Goal: Transaction & Acquisition: Purchase product/service

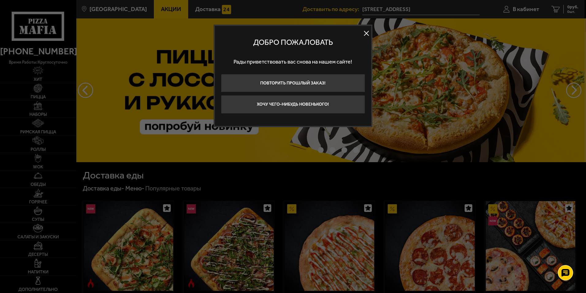
click at [367, 31] on button at bounding box center [366, 33] width 9 height 9
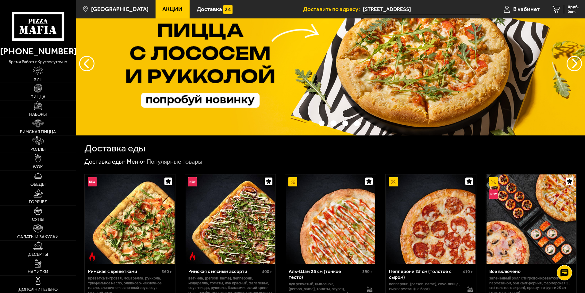
scroll to position [61, 0]
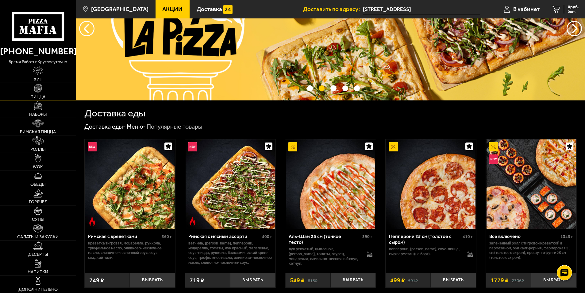
click at [46, 90] on link "Пицца" at bounding box center [38, 91] width 76 height 17
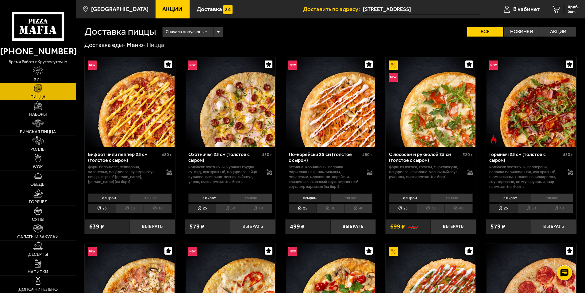
click at [127, 208] on li "30" at bounding box center [130, 208] width 28 height 10
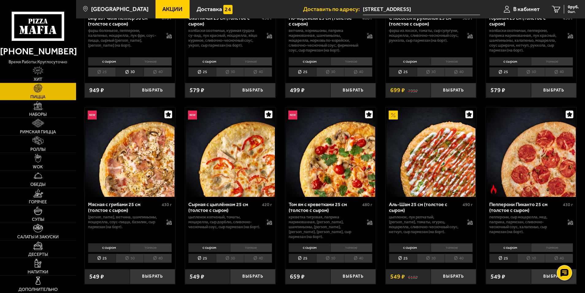
scroll to position [153, 0]
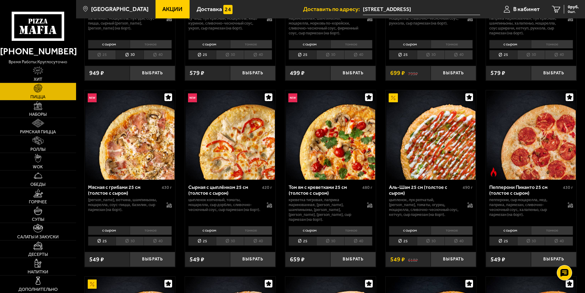
click at [131, 239] on li "30" at bounding box center [130, 241] width 28 height 10
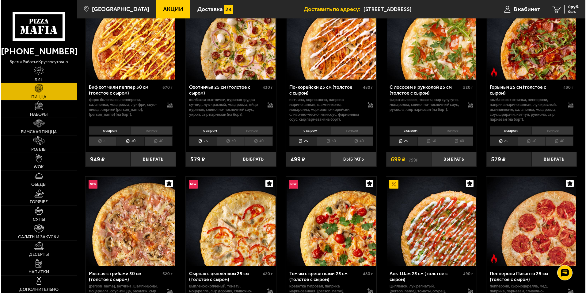
scroll to position [0, 0]
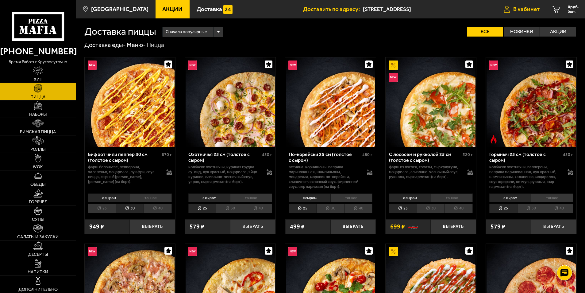
click at [526, 10] on span "В кабинет" at bounding box center [526, 9] width 26 height 6
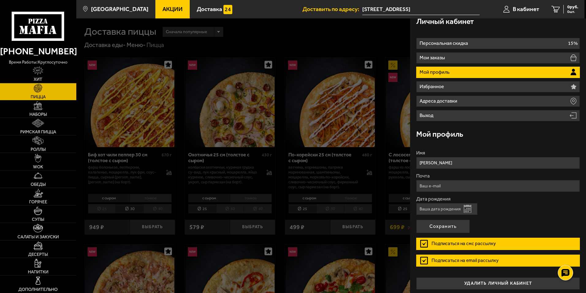
scroll to position [10, 0]
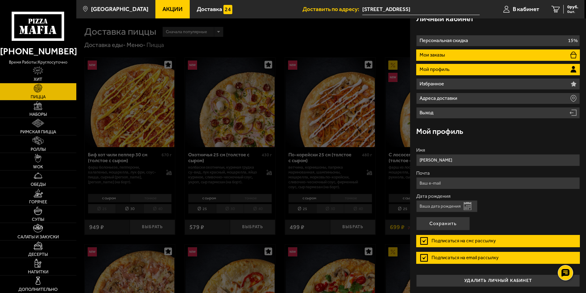
click at [436, 57] on p "Мои заказы" at bounding box center [433, 54] width 27 height 5
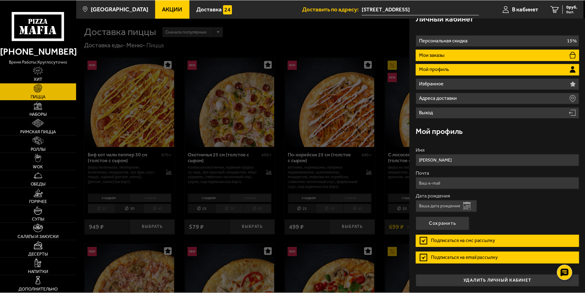
scroll to position [0, 0]
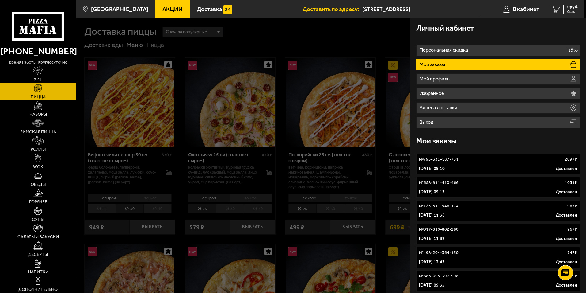
click at [454, 163] on link "№ 795-331-187-731 2097 ₽ [DATE] 09:10 Доставлен" at bounding box center [498, 163] width 164 height 21
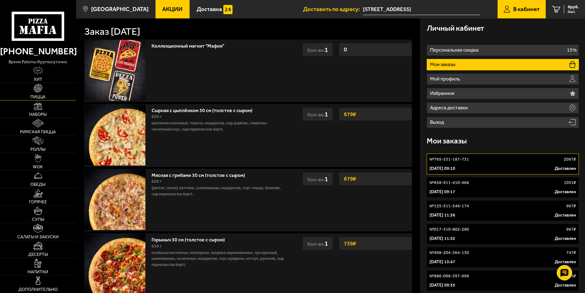
click at [41, 94] on link "Пицца" at bounding box center [38, 91] width 76 height 17
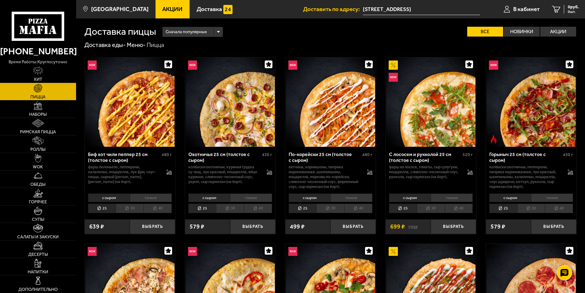
click at [133, 207] on li "30" at bounding box center [130, 208] width 28 height 10
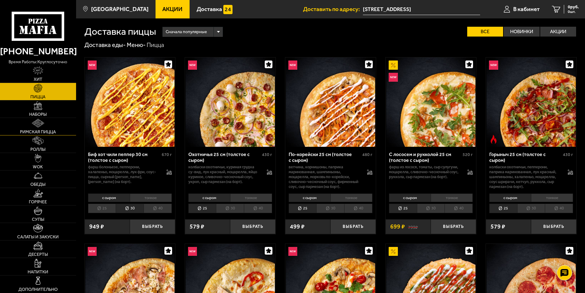
click at [46, 124] on link "Римская пицца" at bounding box center [38, 126] width 76 height 17
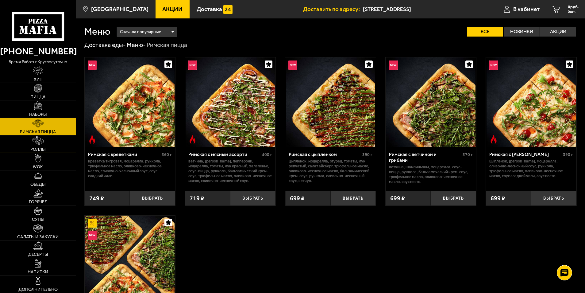
click at [39, 144] on img at bounding box center [38, 140] width 11 height 9
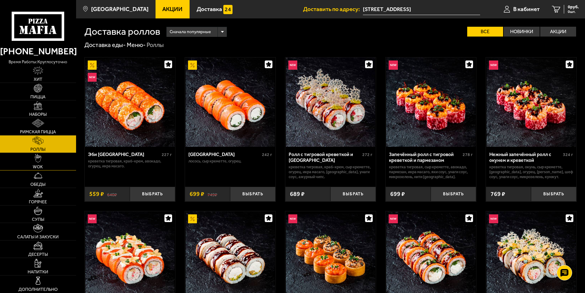
click at [37, 156] on img at bounding box center [38, 158] width 7 height 9
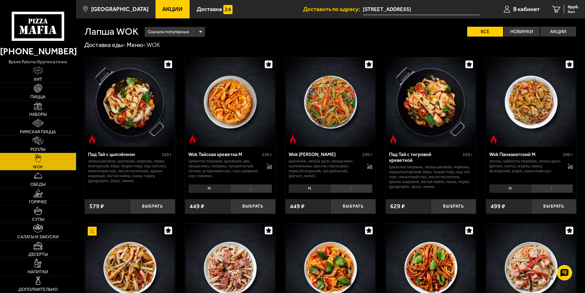
scroll to position [92, 0]
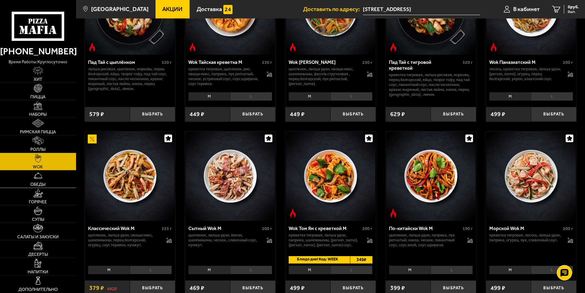
click at [45, 184] on span "Обеды" at bounding box center [37, 184] width 15 height 4
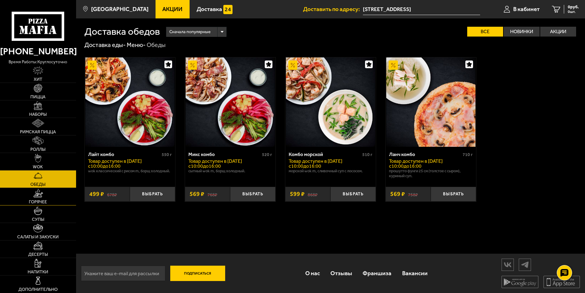
click at [44, 192] on link "Горячее" at bounding box center [38, 196] width 76 height 17
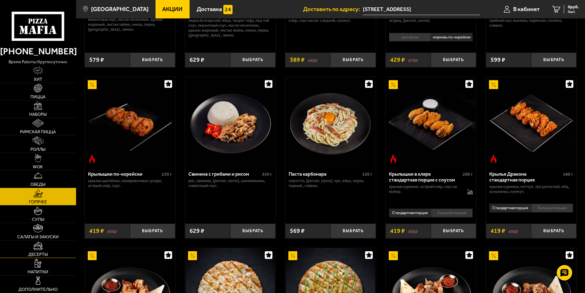
scroll to position [153, 0]
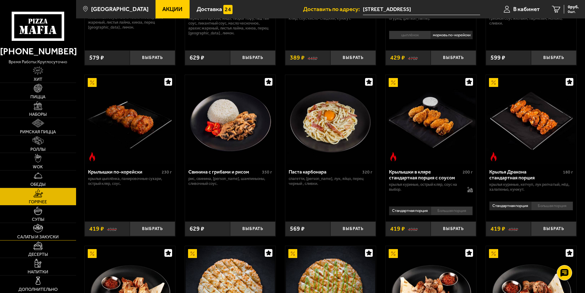
click at [36, 233] on link "Салаты и закуски" at bounding box center [38, 231] width 76 height 17
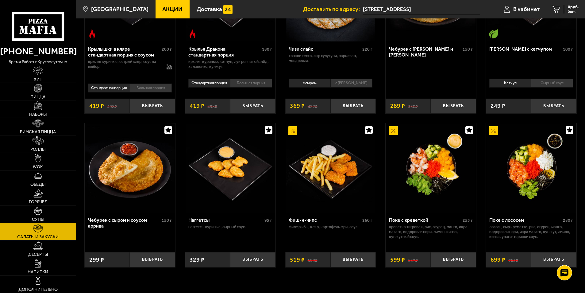
scroll to position [92, 0]
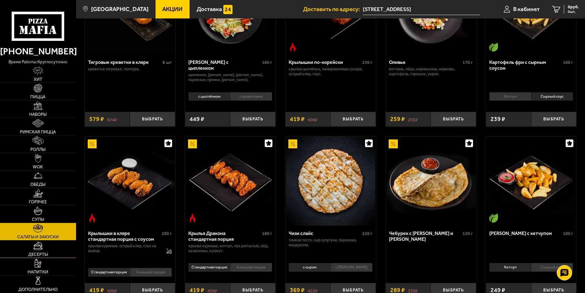
click at [49, 244] on link "Десерты" at bounding box center [38, 248] width 76 height 17
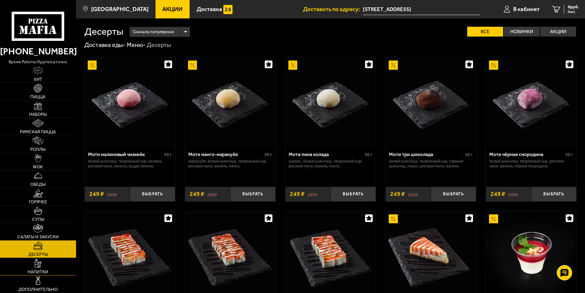
click at [40, 259] on img at bounding box center [38, 262] width 7 height 9
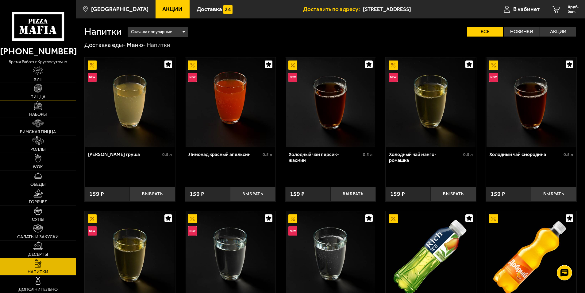
click at [37, 98] on span "Пицца" at bounding box center [37, 97] width 15 height 4
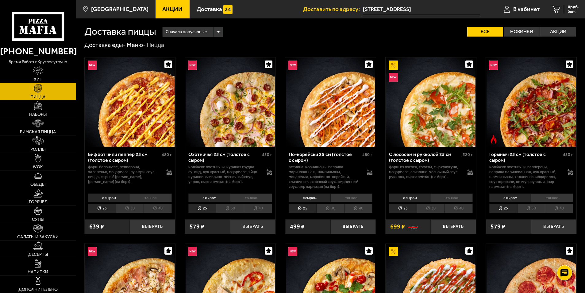
click at [126, 210] on li "30" at bounding box center [130, 208] width 28 height 10
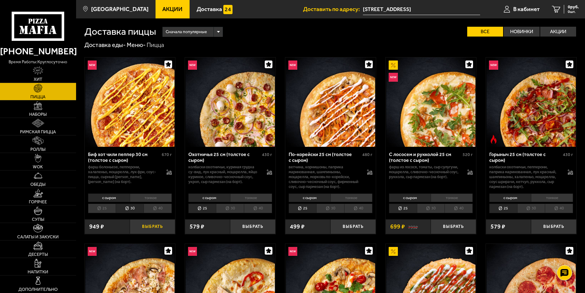
click at [145, 226] on button "Выбрать" at bounding box center [152, 226] width 45 height 15
click at [561, 10] on div "807 руб. 1 шт." at bounding box center [569, 9] width 20 height 9
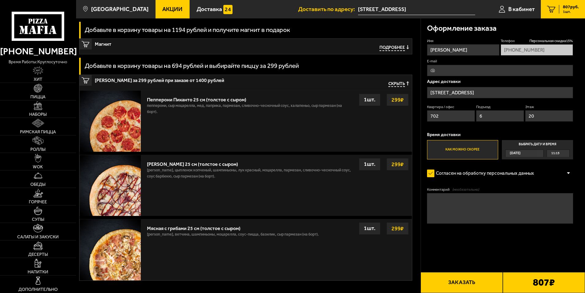
scroll to position [118, 0]
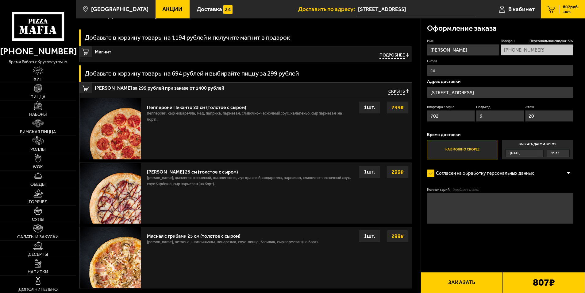
click at [396, 92] on span "Скрыть" at bounding box center [396, 92] width 17 height 6
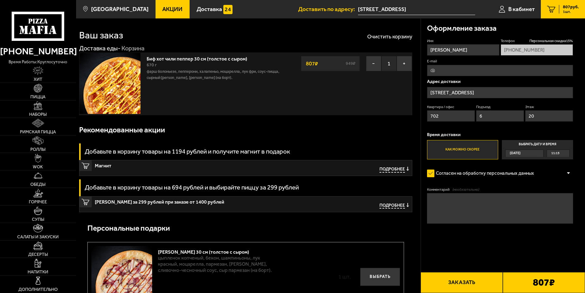
scroll to position [0, 0]
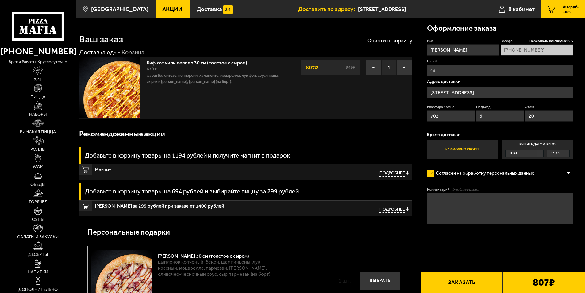
click at [468, 92] on input "[STREET_ADDRESS]" at bounding box center [500, 92] width 146 height 11
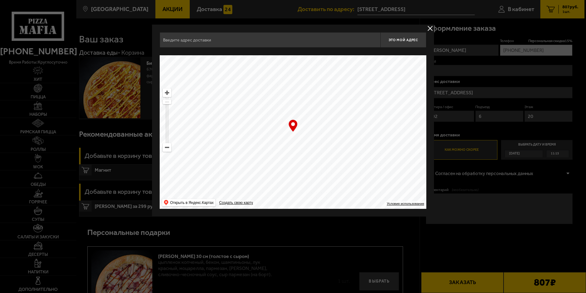
type input "[STREET_ADDRESS]"
click at [431, 29] on button "delivery type" at bounding box center [431, 29] width 8 height 8
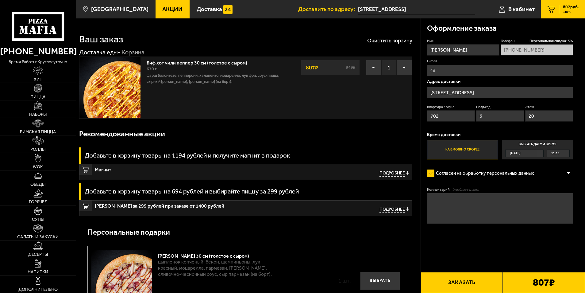
click at [457, 281] on button "Заказать" at bounding box center [461, 282] width 82 height 21
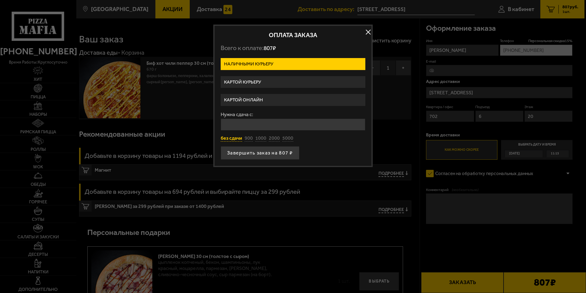
click at [235, 139] on button "без сдачи" at bounding box center [231, 138] width 21 height 7
type input "0"
click at [255, 151] on button "Завершить заказ на 807 ₽" at bounding box center [260, 152] width 79 height 13
